Goal: Task Accomplishment & Management: Use online tool/utility

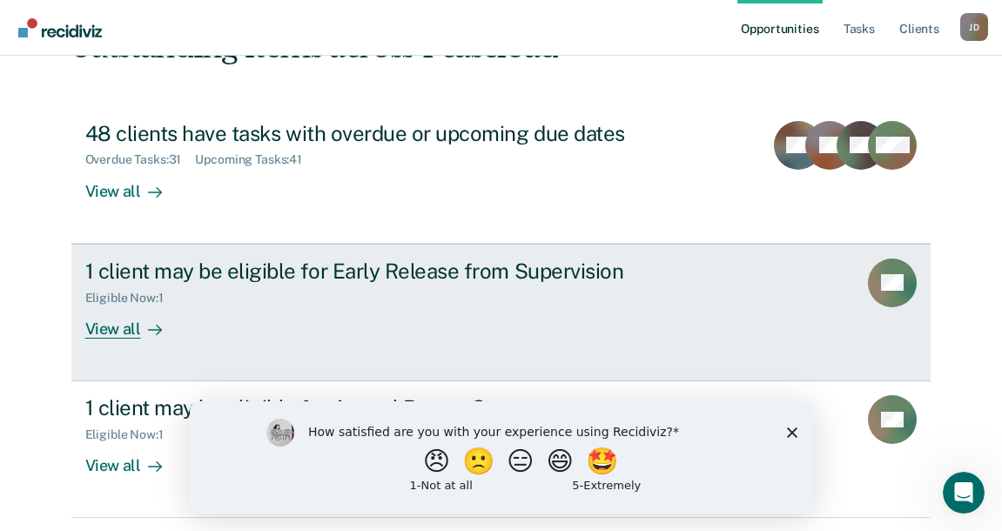
scroll to position [174, 0]
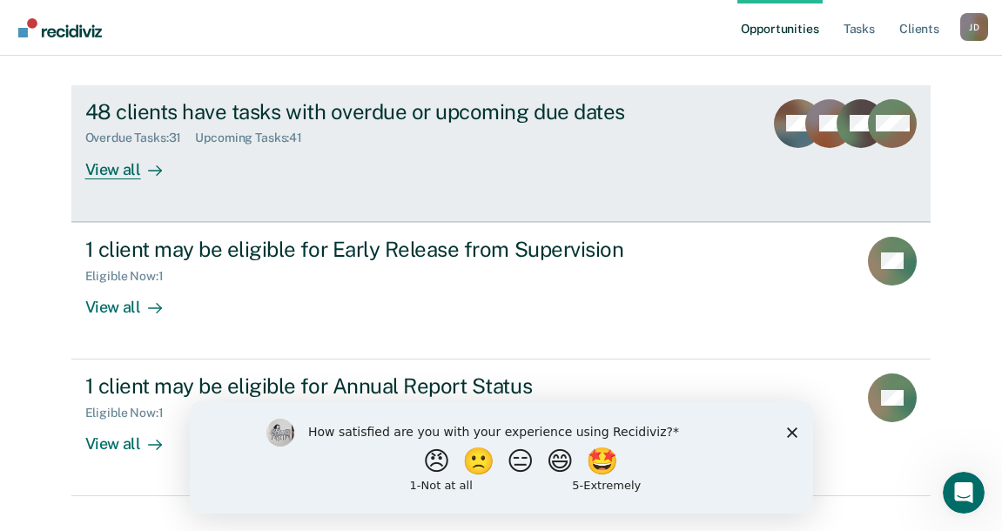
click at [100, 167] on div "View all" at bounding box center [134, 162] width 98 height 34
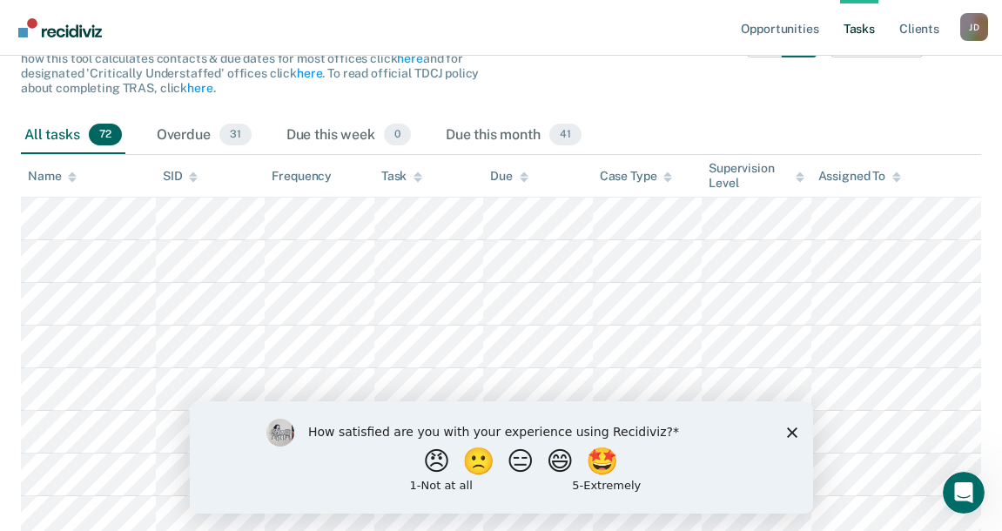
scroll to position [261, 0]
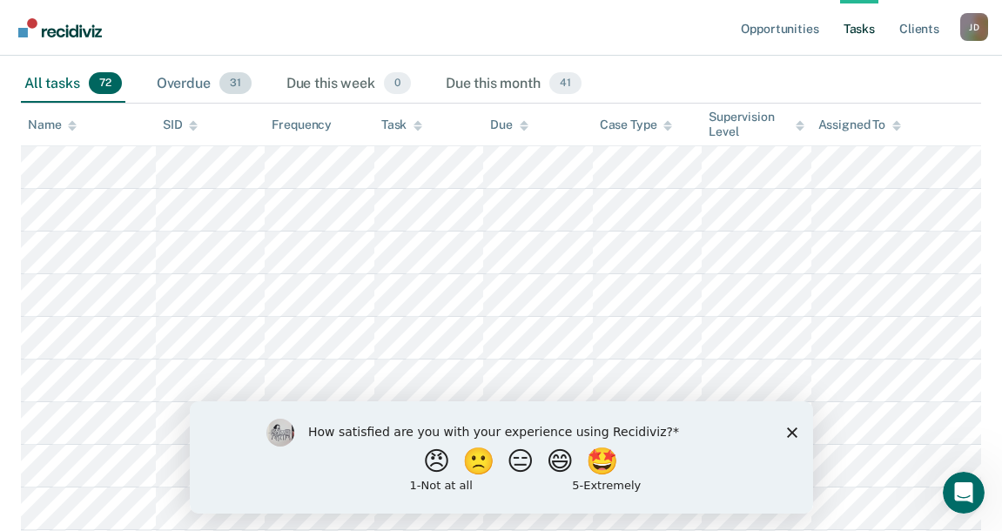
click at [183, 83] on div "Overdue 31" at bounding box center [204, 84] width 102 height 38
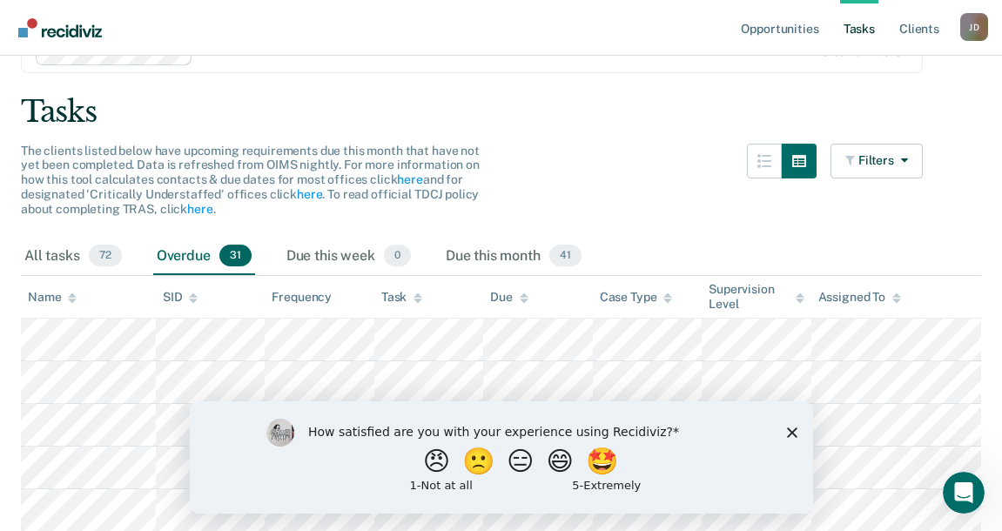
scroll to position [87, 0]
click at [489, 259] on div "Due this month 41" at bounding box center [513, 258] width 143 height 38
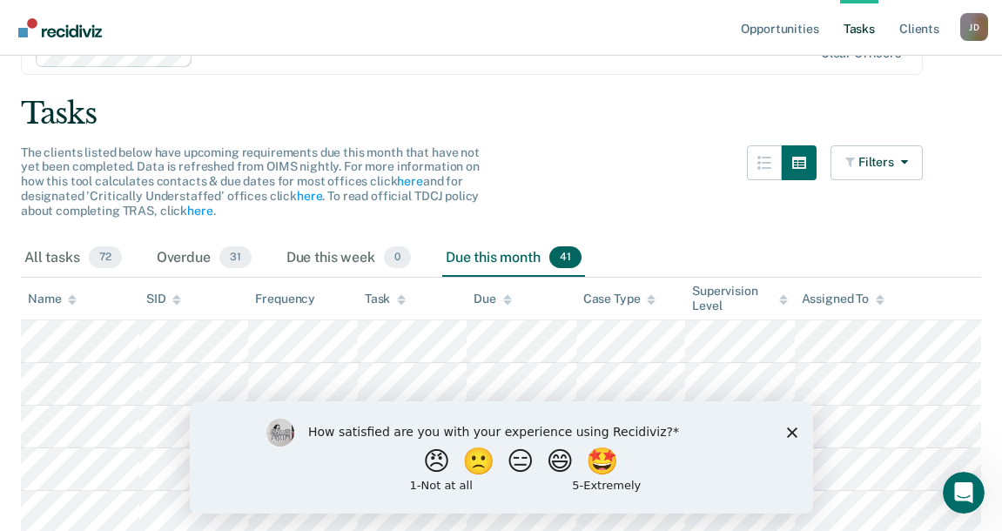
click at [54, 300] on div "Name" at bounding box center [52, 299] width 49 height 15
click at [71, 300] on icon at bounding box center [72, 302] width 9 height 4
click at [68, 298] on icon at bounding box center [72, 299] width 9 height 11
click at [36, 298] on div "Name" at bounding box center [52, 299] width 49 height 15
click at [38, 296] on div "Name" at bounding box center [52, 299] width 49 height 15
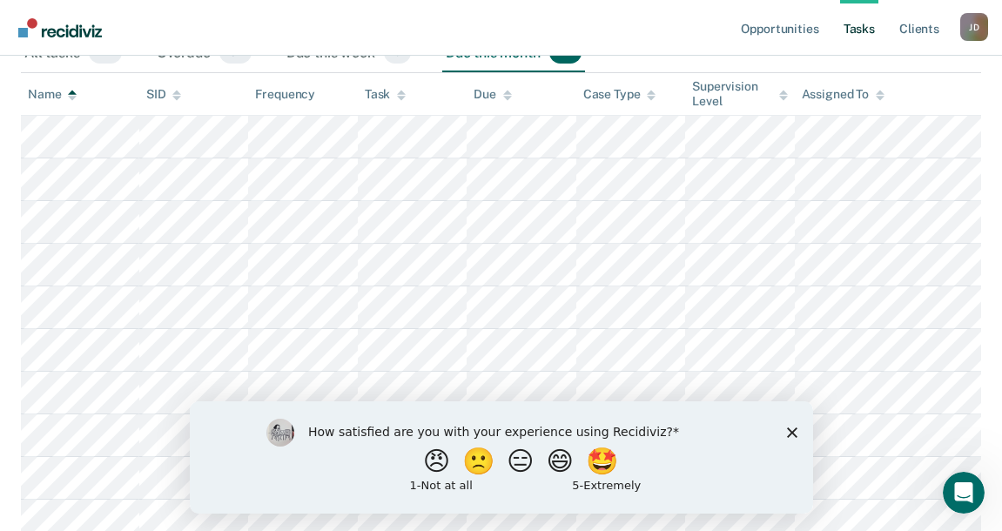
scroll to position [261, 0]
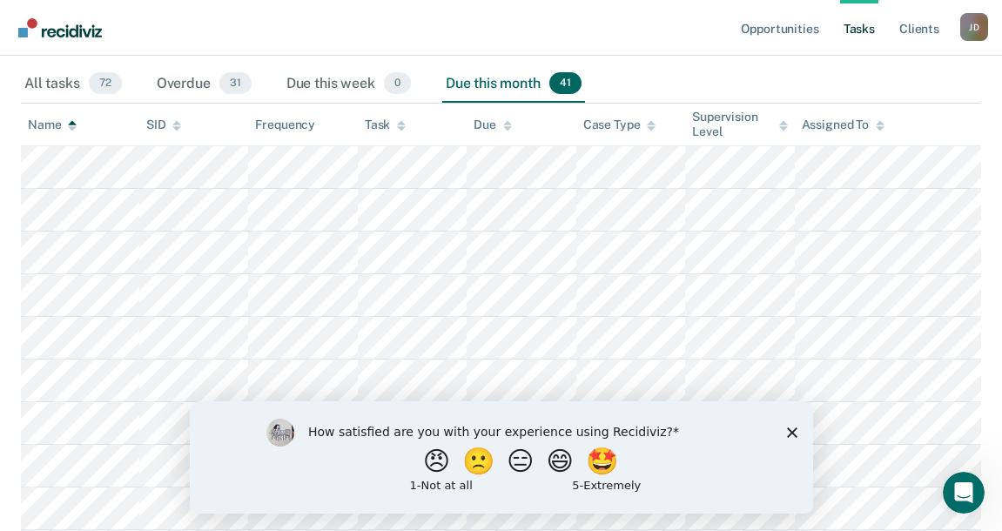
click at [44, 125] on div "Name" at bounding box center [52, 125] width 49 height 15
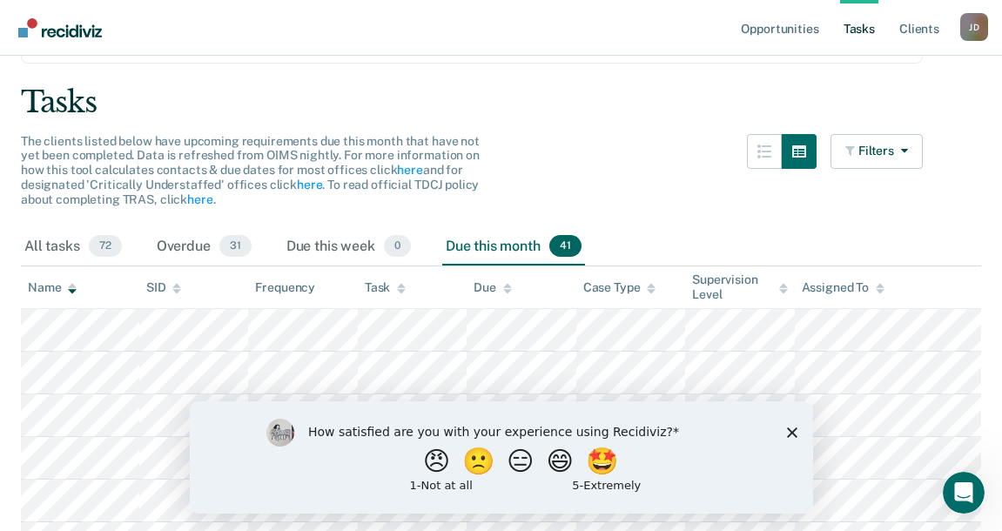
scroll to position [87, 0]
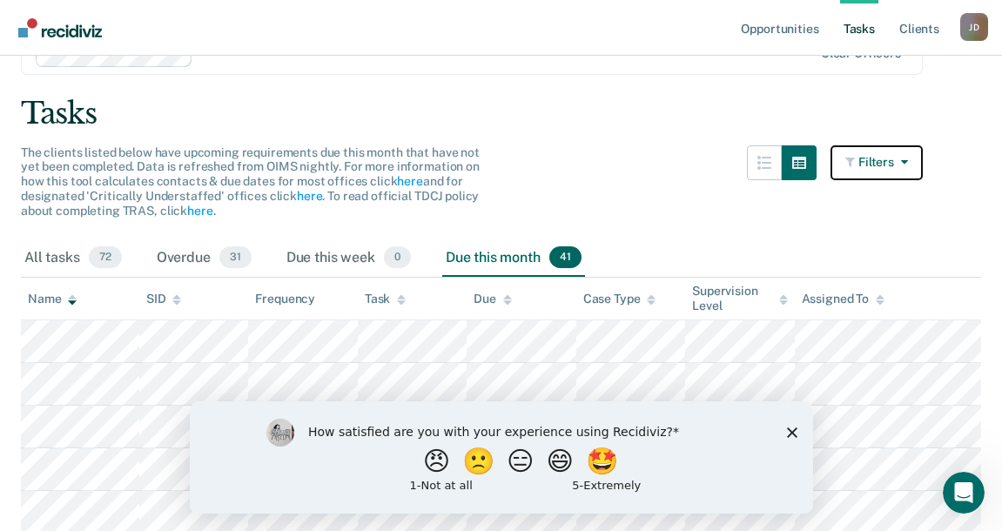
click at [908, 159] on icon "button" at bounding box center [901, 162] width 14 height 12
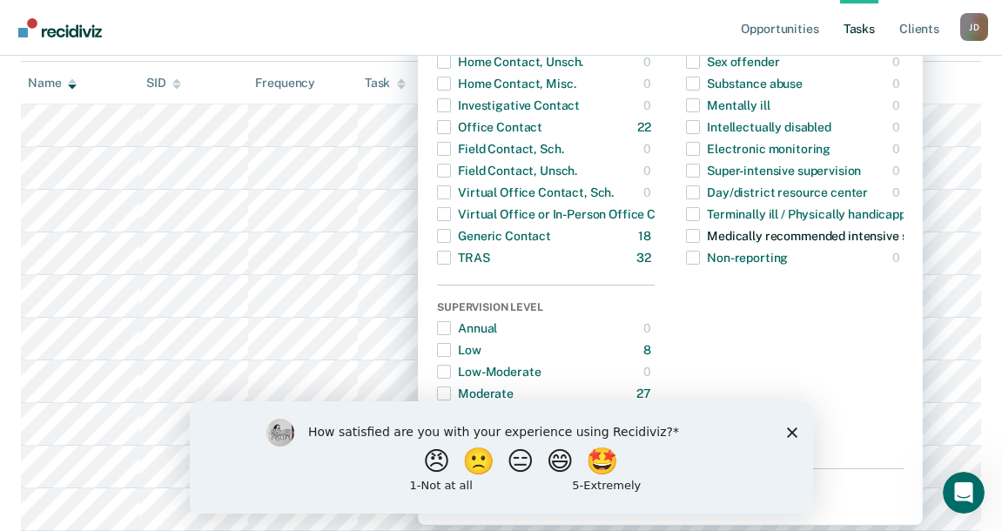
scroll to position [261, 0]
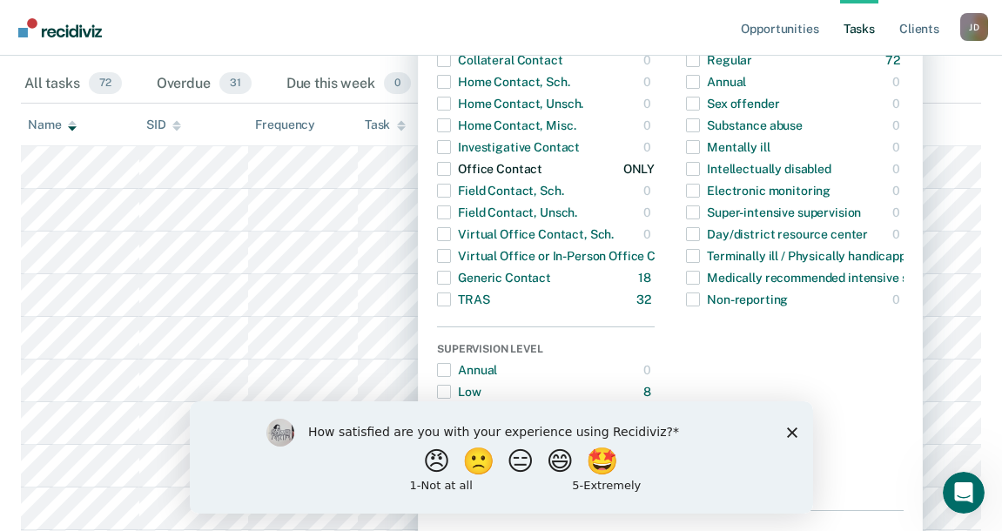
click at [451, 167] on span "button" at bounding box center [444, 169] width 14 height 14
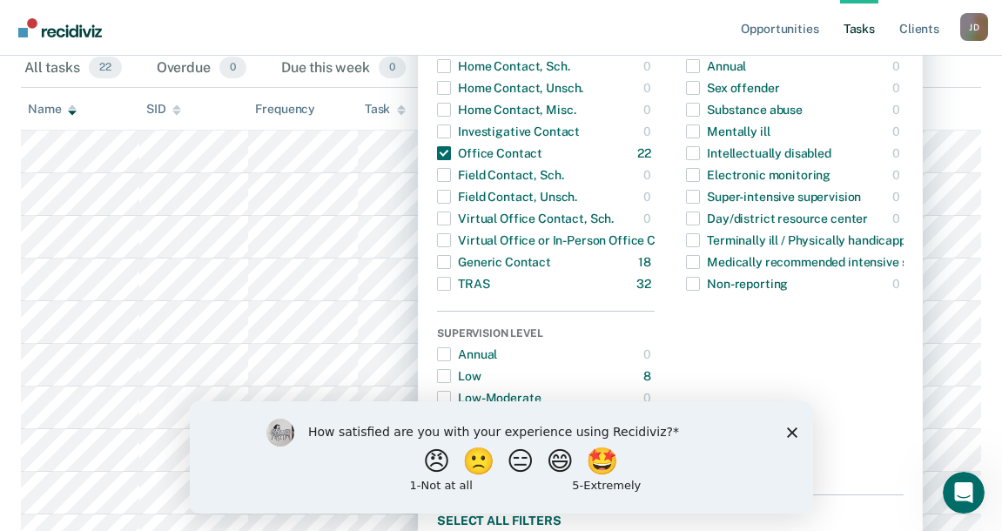
click at [992, 322] on main "Clear officers Tasks The clients listed below have upcoming requirements due th…" at bounding box center [501, 474] width 1002 height 1318
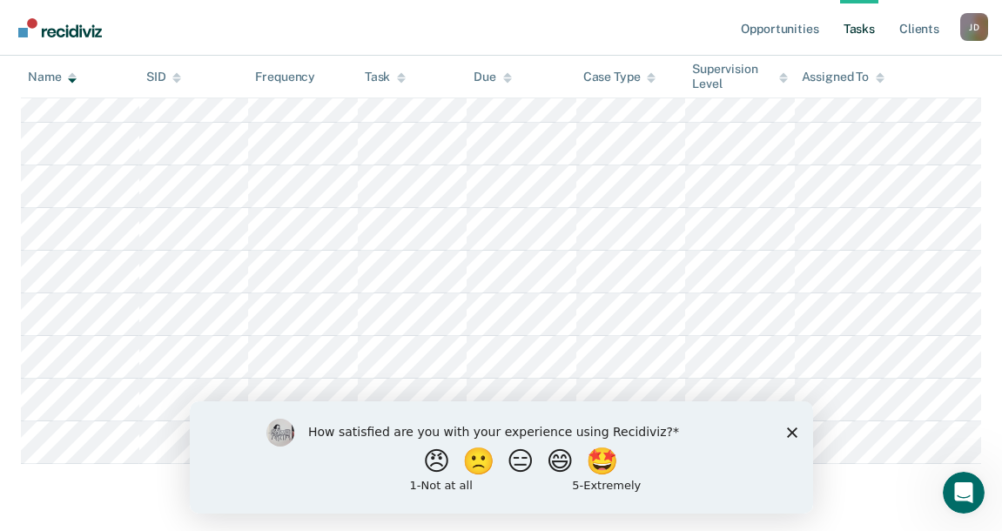
scroll to position [885, 0]
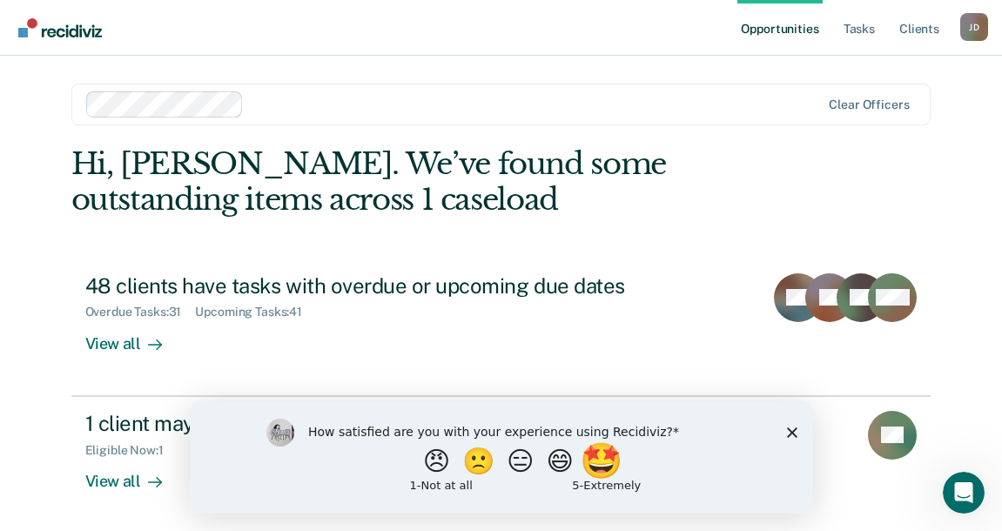
click at [616, 457] on button "🤩" at bounding box center [602, 460] width 47 height 35
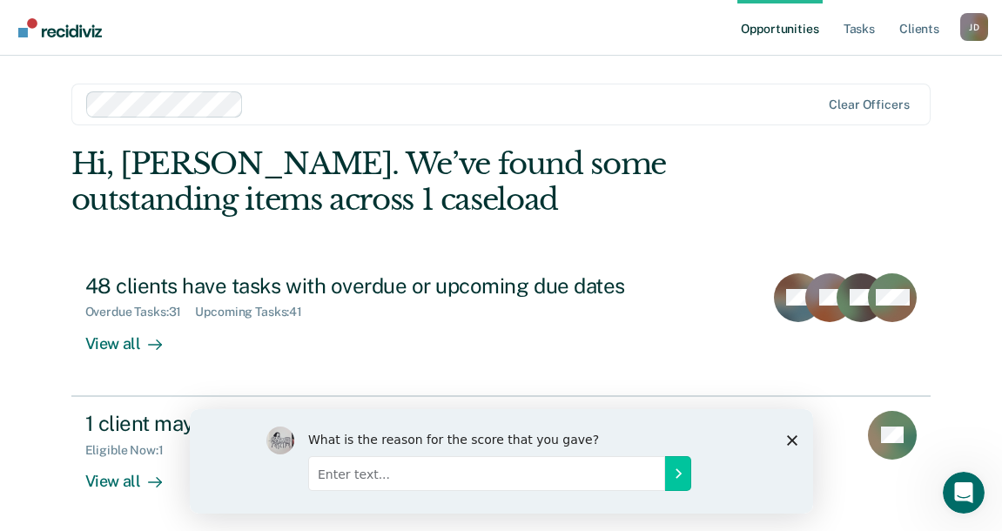
click at [794, 440] on icon "Close survey" at bounding box center [791, 439] width 10 height 10
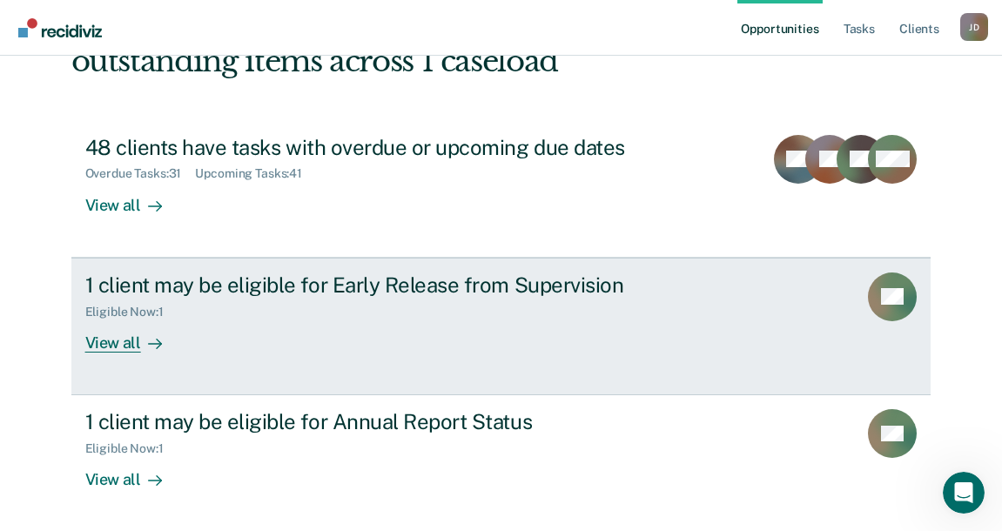
scroll to position [139, 0]
click at [116, 345] on div "View all" at bounding box center [134, 335] width 98 height 34
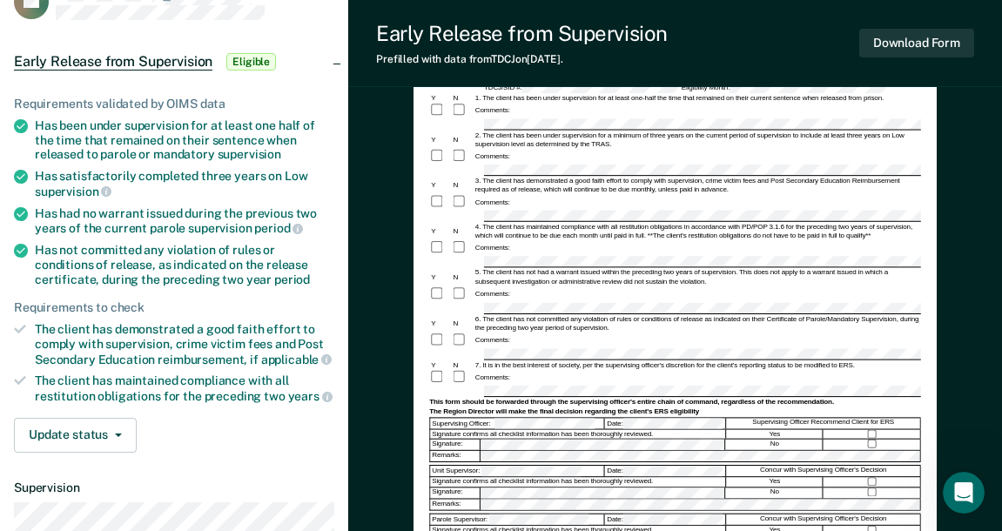
scroll to position [100, 0]
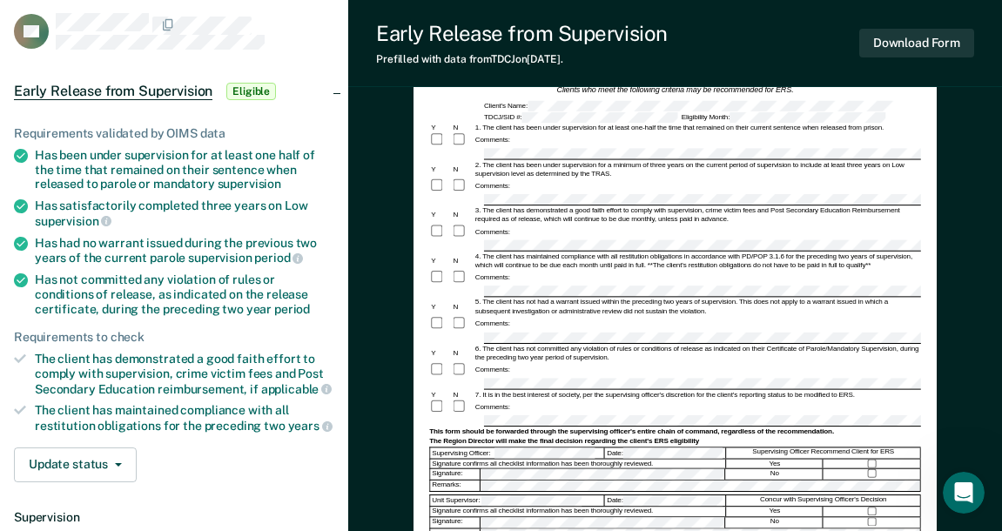
click at [269, 460] on div "Update status Mark Pending Mark Ineligible" at bounding box center [174, 465] width 320 height 35
click at [199, 50] on article "RD Early Release from Supervision Eligible Requirements validated by OIMS data …" at bounding box center [174, 389] width 320 height 753
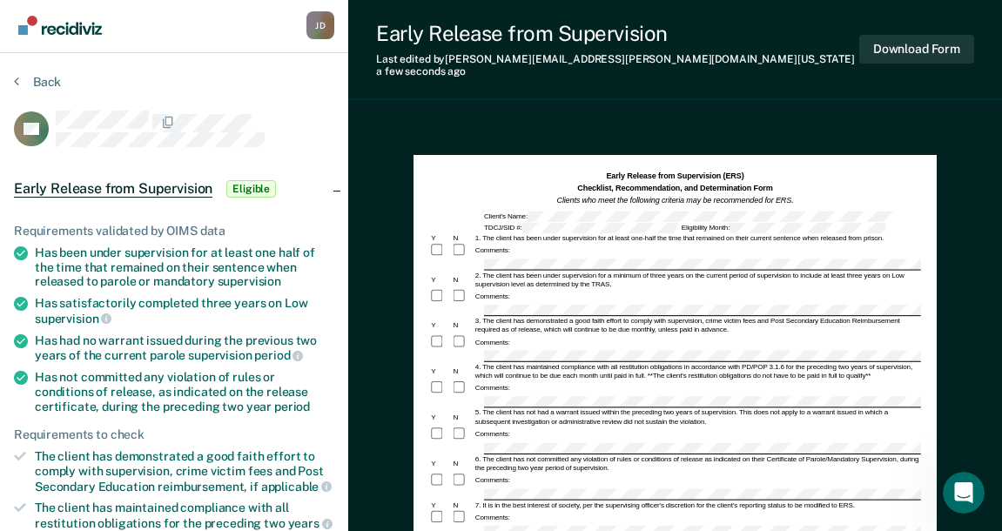
scroll to position [0, 0]
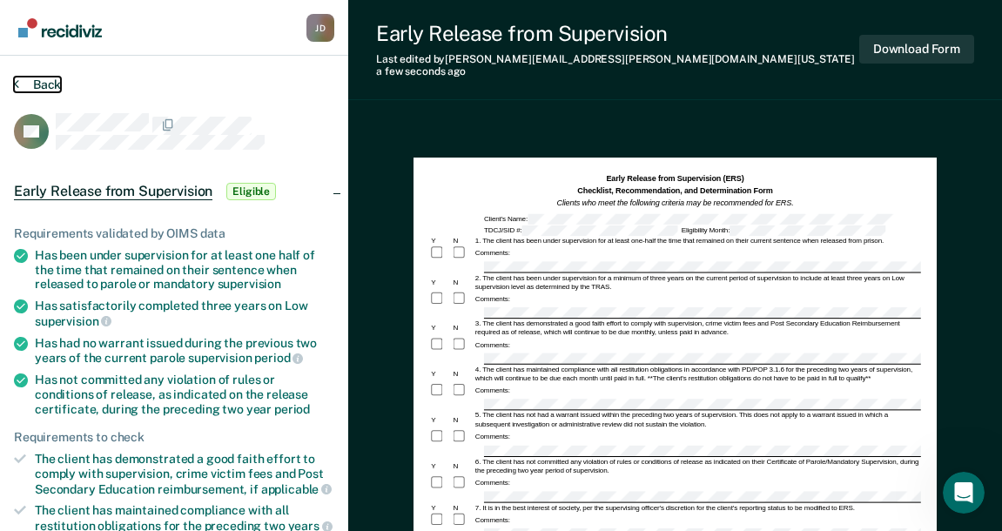
click at [36, 80] on button "Back" at bounding box center [37, 85] width 47 height 16
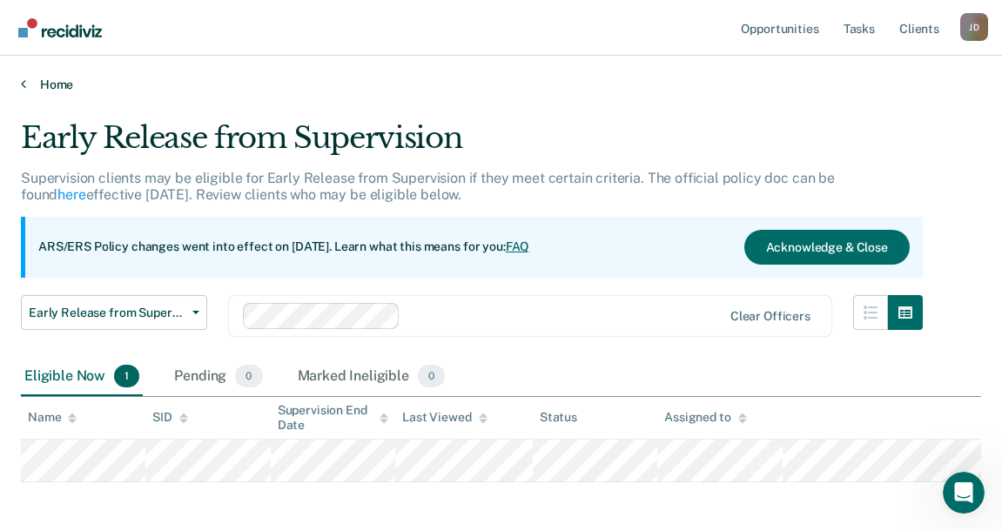
click at [53, 80] on link "Home" at bounding box center [501, 85] width 960 height 16
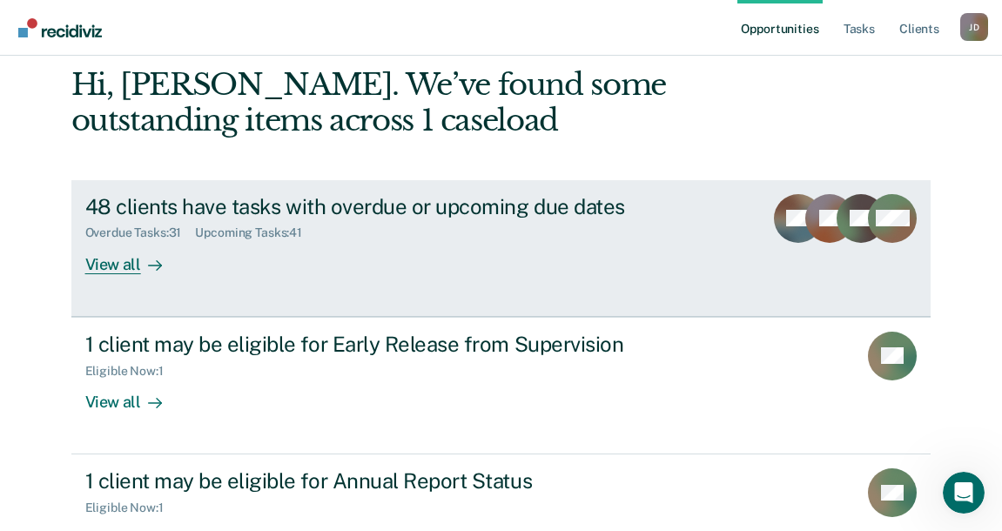
scroll to position [35, 0]
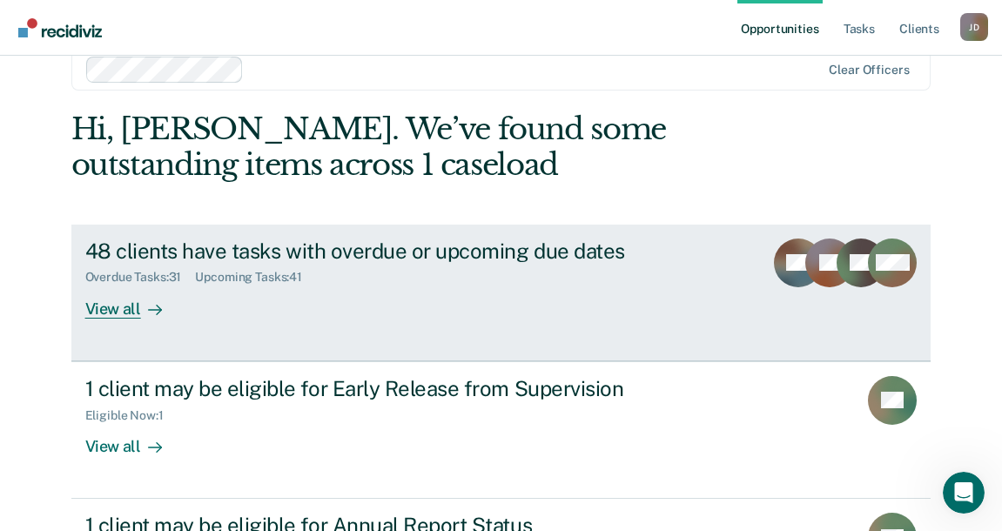
click at [434, 243] on div "48 clients have tasks with overdue or upcoming due dates" at bounding box center [390, 251] width 611 height 25
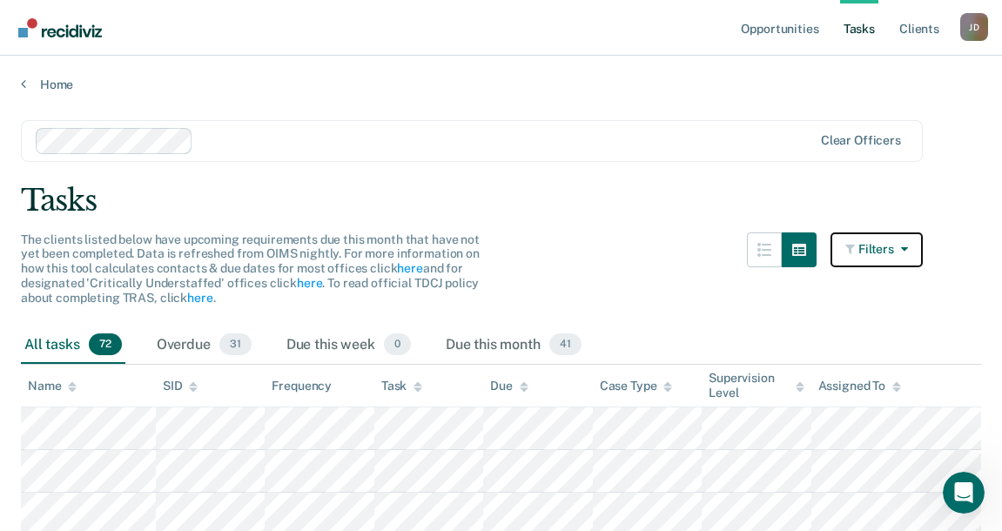
click at [897, 257] on button "Filters" at bounding box center [877, 249] width 92 height 35
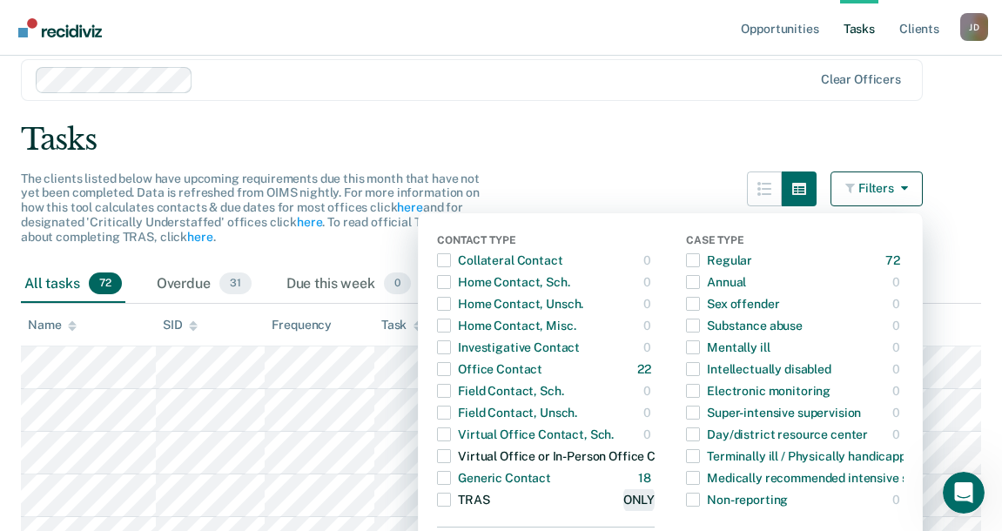
scroll to position [174, 0]
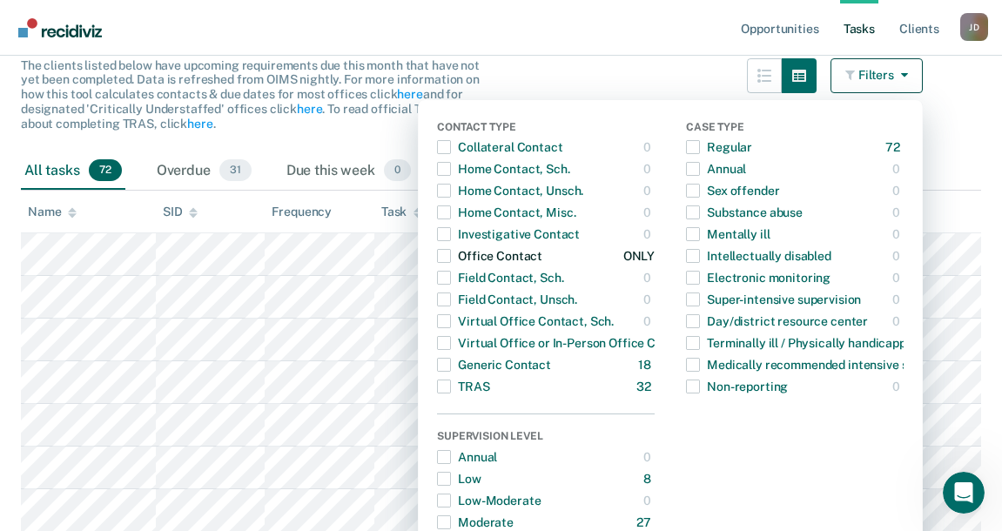
click at [451, 256] on span "button" at bounding box center [444, 256] width 14 height 14
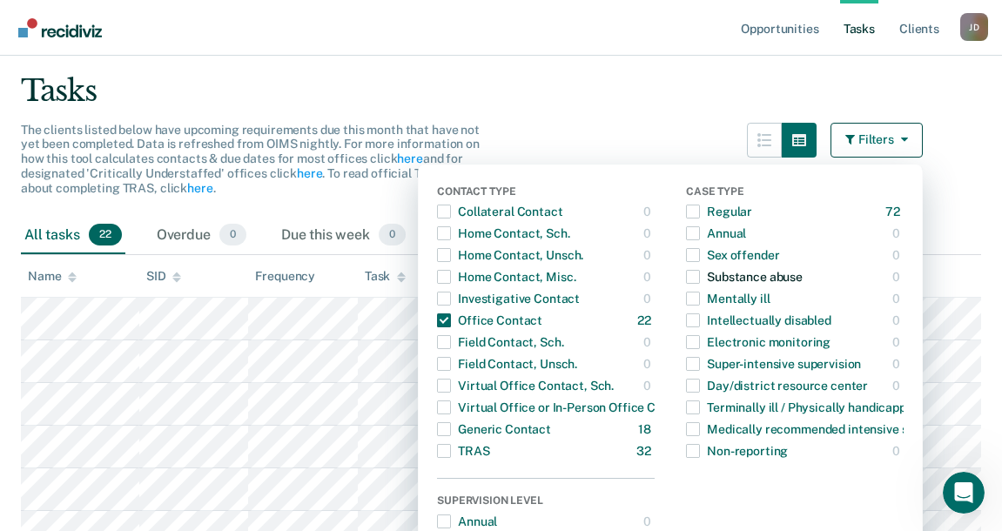
scroll to position [0, 0]
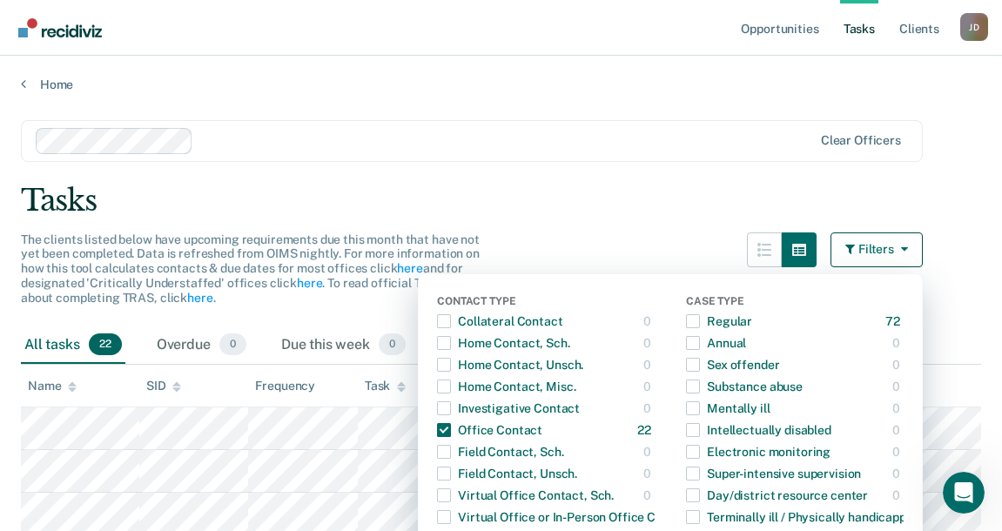
click at [637, 256] on div "The clients listed below have upcoming requirements due this month that have no…" at bounding box center [472, 279] width 902 height 94
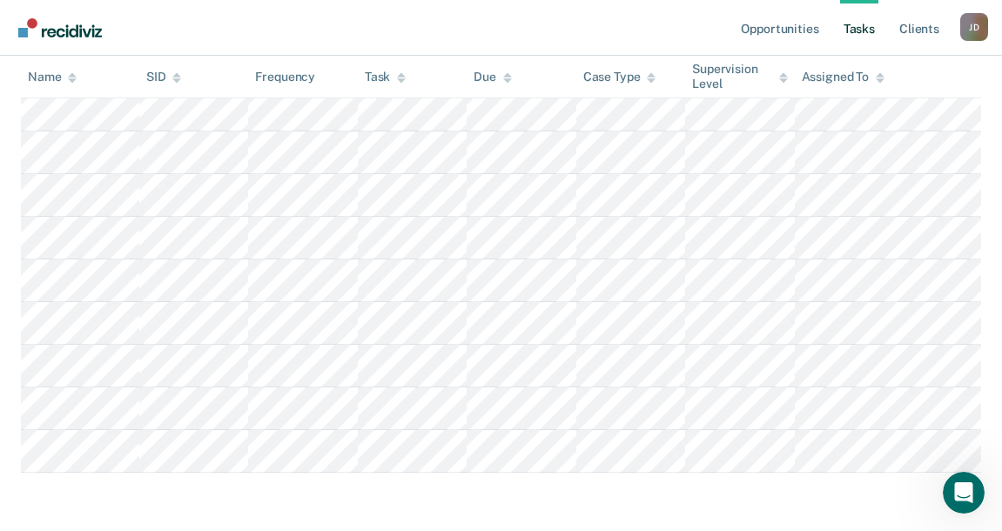
scroll to position [885, 0]
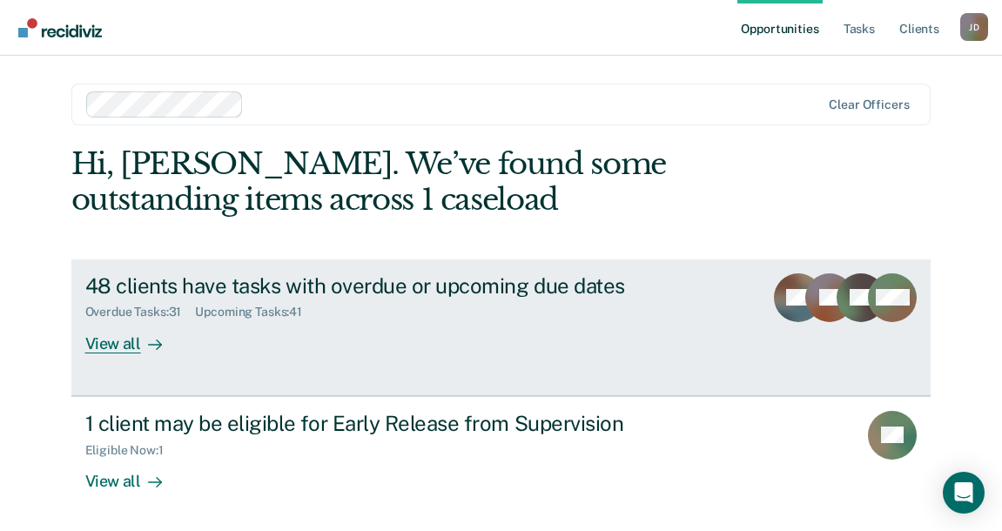
click at [700, 333] on div "48 clients have tasks with overdue or upcoming due dates Overdue Tasks : 31 Upc…" at bounding box center [411, 313] width 653 height 80
